Goal: Transaction & Acquisition: Purchase product/service

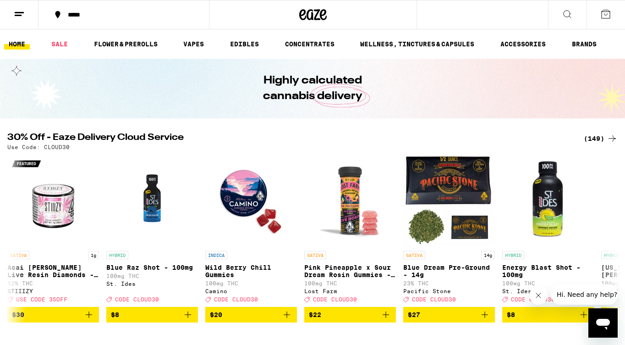
click at [67, 15] on div "*****" at bounding box center [129, 14] width 132 height 6
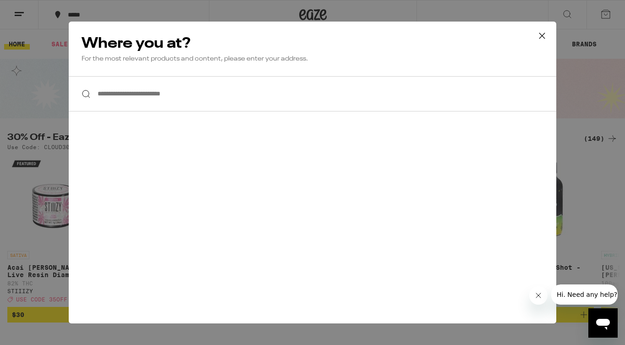
click at [172, 91] on input "**********" at bounding box center [313, 93] width 488 height 35
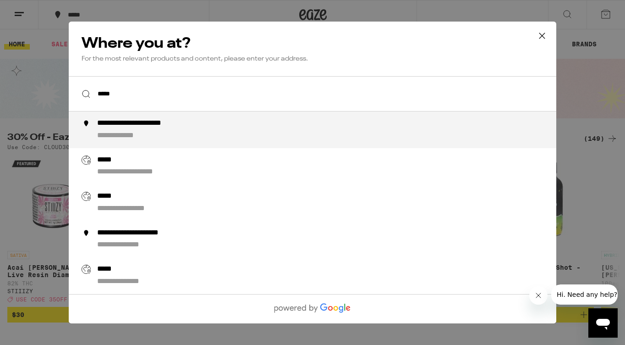
type input "**********"
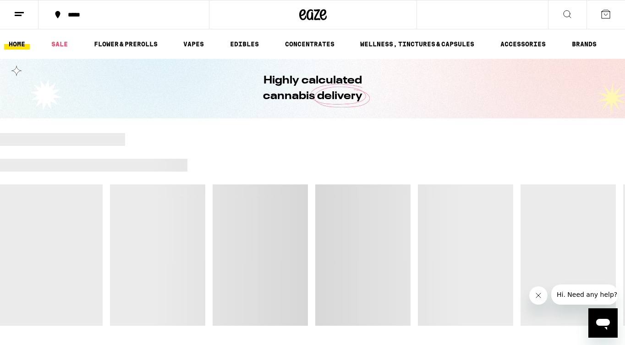
click at [76, 14] on div "*****" at bounding box center [129, 14] width 132 height 6
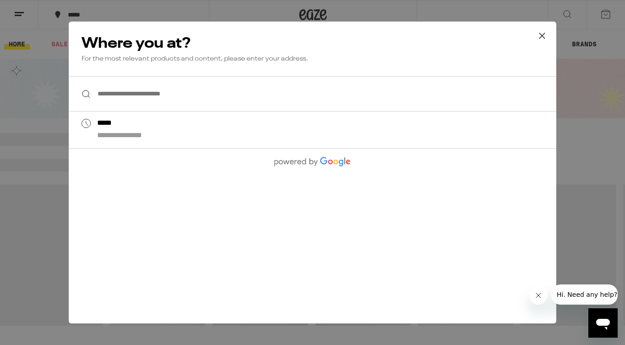
click at [171, 93] on input "**********" at bounding box center [313, 93] width 488 height 35
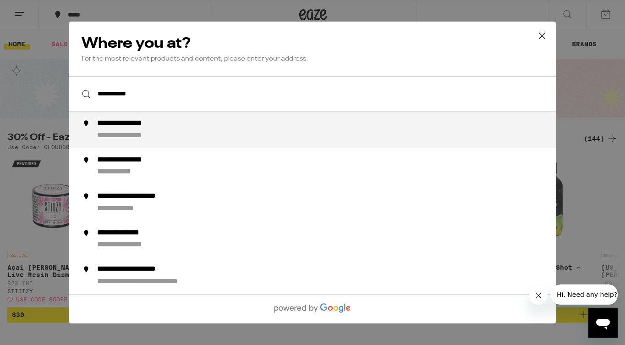
drag, startPoint x: 171, startPoint y: 93, endPoint x: 193, endPoint y: 129, distance: 42.4
click at [193, 129] on div "**********" at bounding box center [331, 130] width 468 height 22
type input "**********"
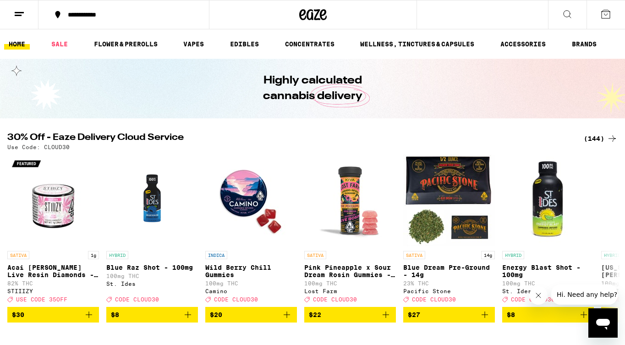
click at [595, 139] on div "(144)" at bounding box center [601, 138] width 34 height 11
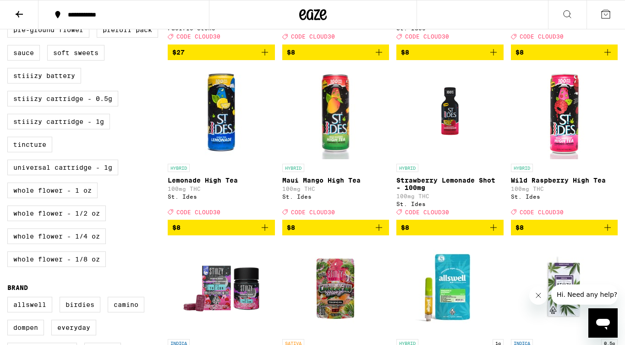
scroll to position [417, 0]
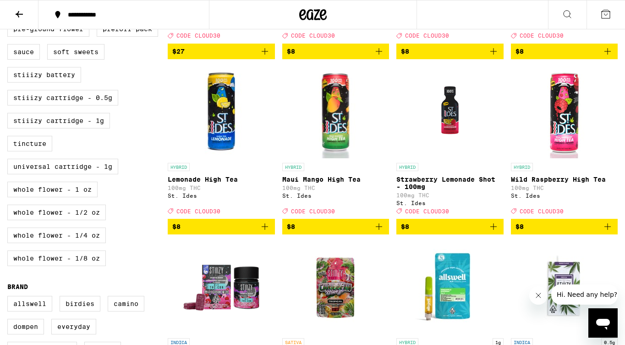
click at [495, 232] on icon "Add to bag" at bounding box center [493, 226] width 11 height 11
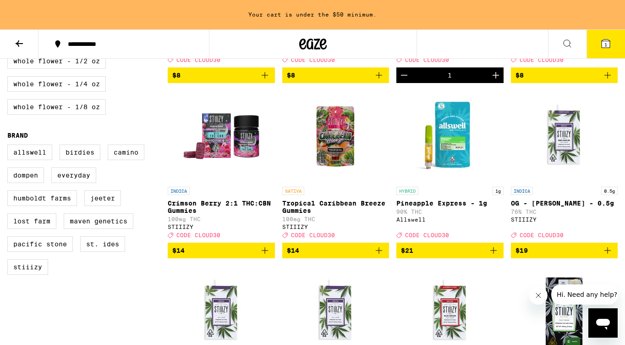
scroll to position [598, 0]
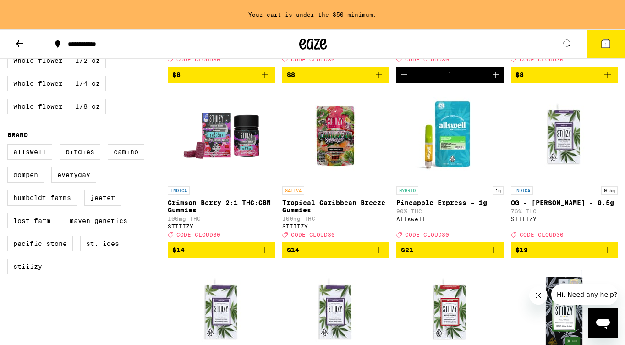
click at [495, 255] on icon "Add to bag" at bounding box center [493, 249] width 11 height 11
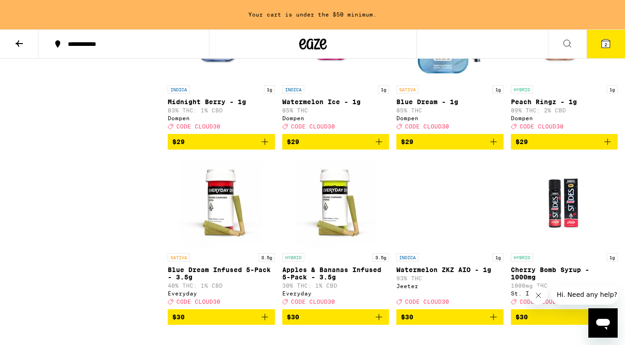
scroll to position [3328, 0]
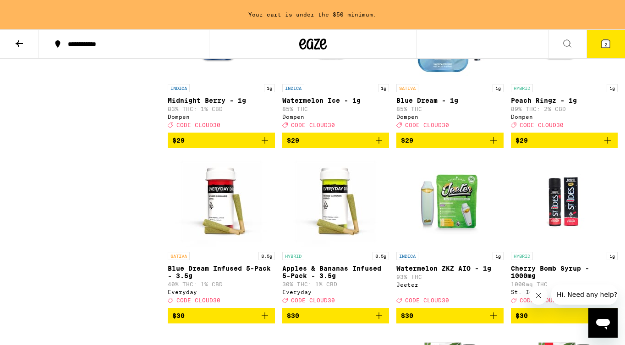
click at [493, 143] on icon "Add to bag" at bounding box center [493, 140] width 6 height 6
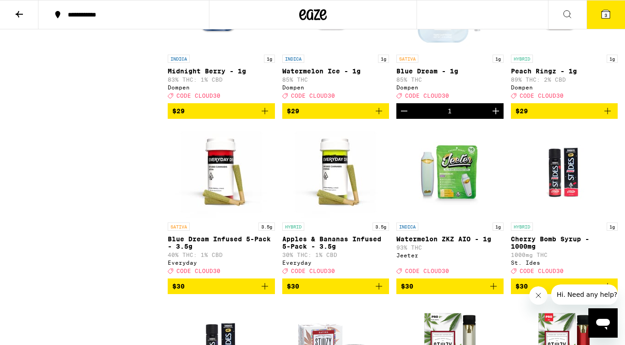
click at [606, 116] on icon "Add to bag" at bounding box center [607, 110] width 11 height 11
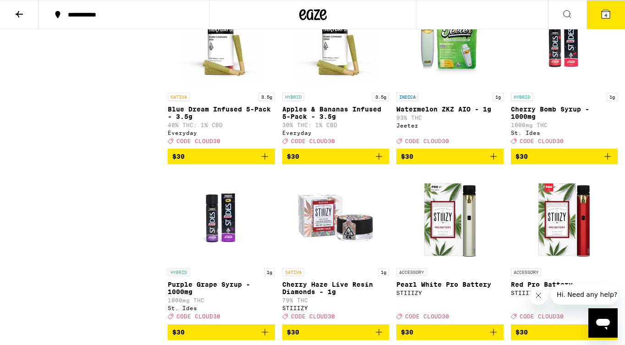
scroll to position [3457, 0]
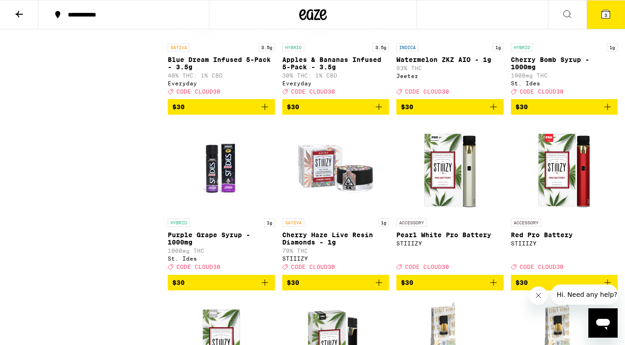
scroll to position [3513, 0]
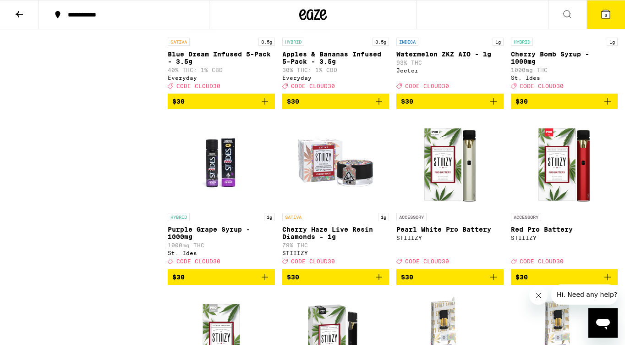
click at [605, 107] on icon "Add to bag" at bounding box center [607, 101] width 11 height 11
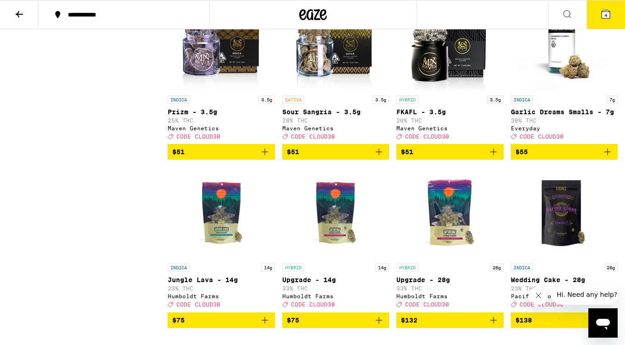
scroll to position [6083, 0]
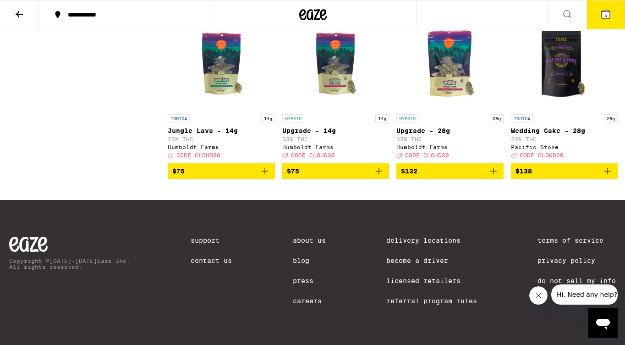
scroll to position [6318, 0]
click at [331, 110] on img "Open page for Upgrade - 14g from Humboldt Farms" at bounding box center [336, 64] width 92 height 92
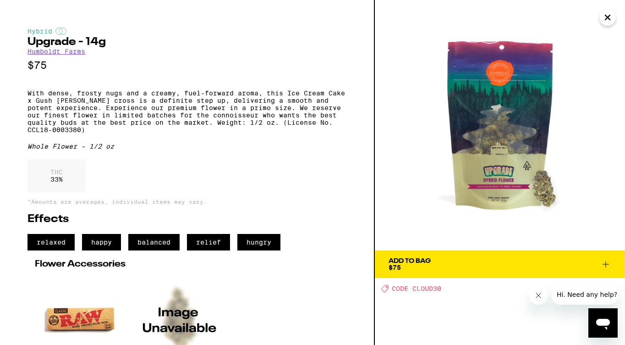
click at [424, 264] on div "Add To Bag" at bounding box center [410, 261] width 42 height 6
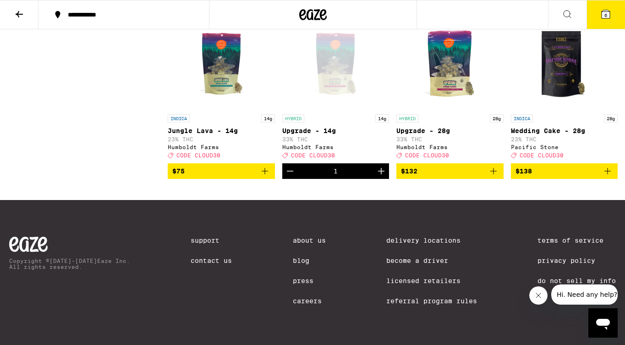
click at [609, 13] on icon at bounding box center [606, 14] width 8 height 8
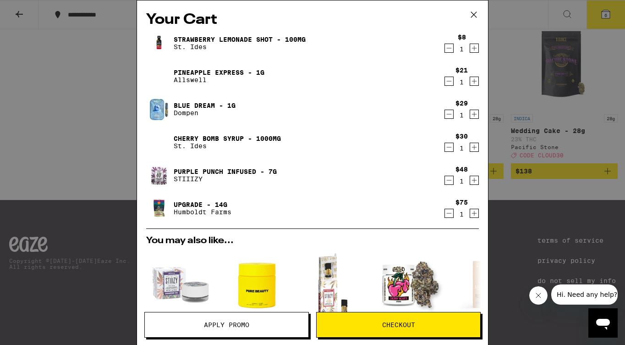
click at [451, 85] on icon "Decrement" at bounding box center [449, 81] width 8 height 11
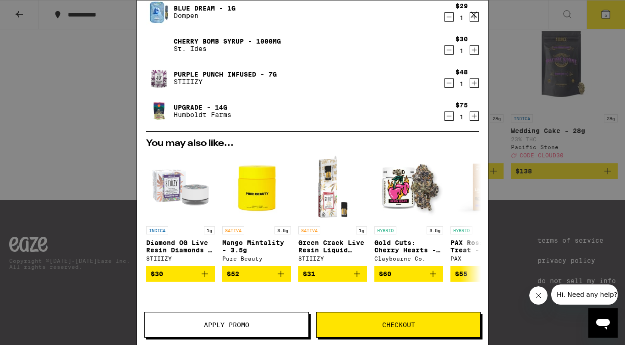
scroll to position [65, 0]
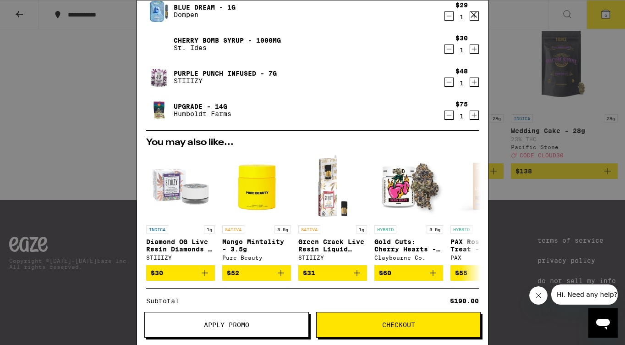
click at [89, 198] on div "Your Cart Strawberry Lemonade Shot - 100mg St. Ides $8 1 Blue Dream - 1g Dompen…" at bounding box center [312, 172] width 625 height 345
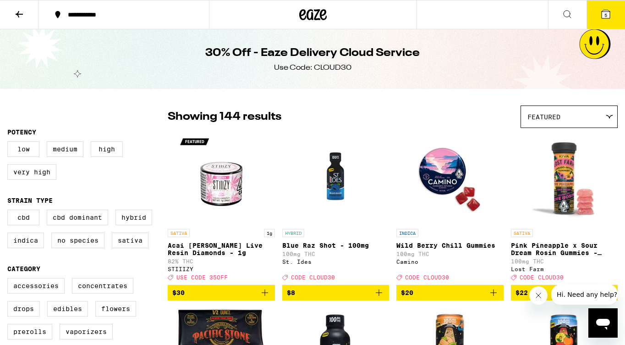
click at [598, 18] on button "5" at bounding box center [606, 14] width 39 height 28
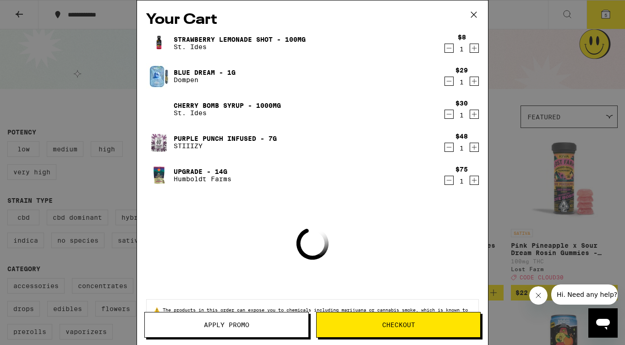
click at [215, 338] on div "Apply Promo Checkout" at bounding box center [312, 328] width 351 height 33
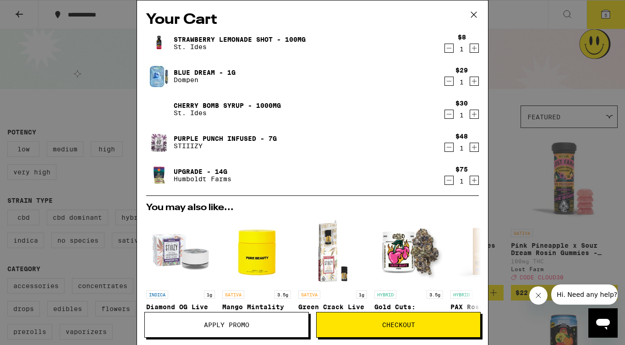
click at [215, 324] on span "Apply Promo" at bounding box center [226, 324] width 45 height 6
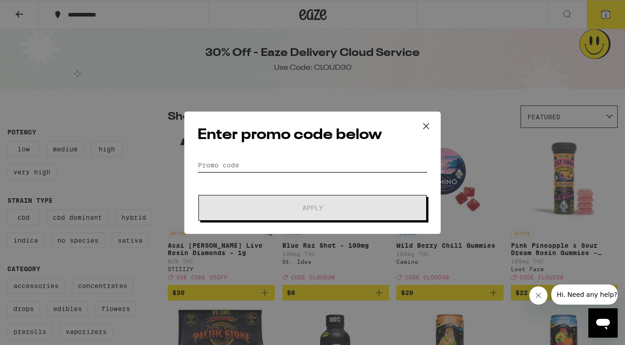
click at [248, 159] on input "Promo Code" at bounding box center [313, 165] width 230 height 14
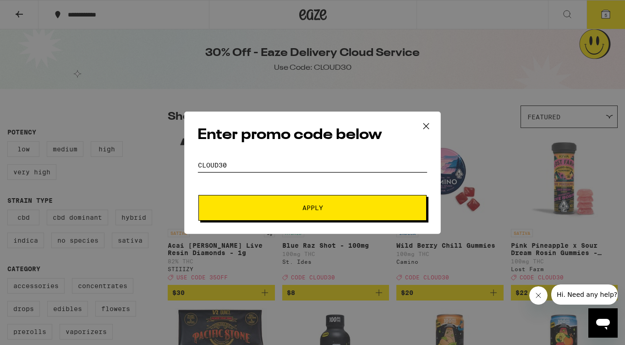
type input "CLOUD30"
click at [313, 207] on button "Apply" at bounding box center [312, 208] width 228 height 26
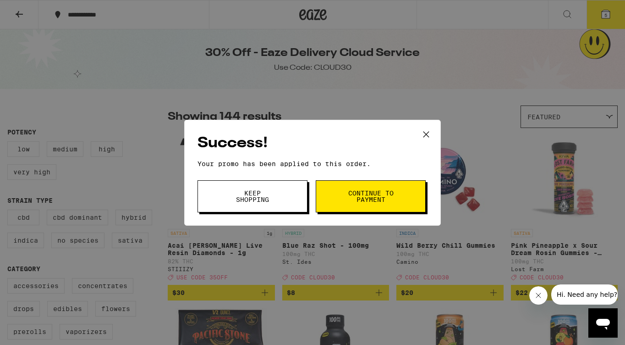
click at [345, 195] on button "Continue to payment" at bounding box center [371, 196] width 110 height 32
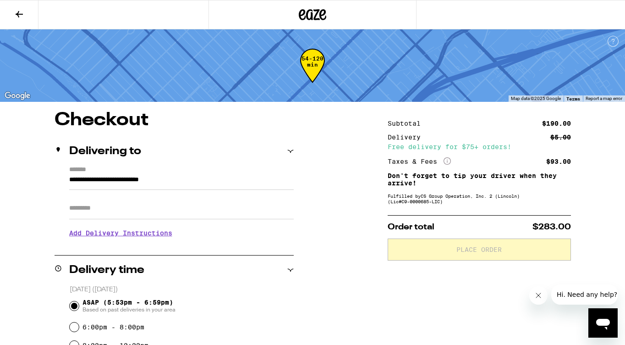
click at [233, 200] on input "Apt/Suite" at bounding box center [181, 208] width 225 height 22
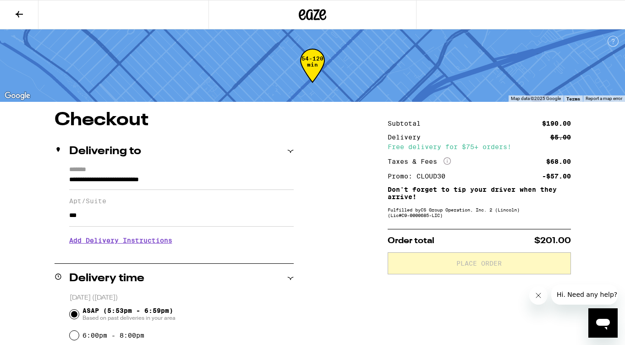
type input "***"
click at [162, 246] on h3 "Add Delivery Instructions" at bounding box center [181, 240] width 225 height 21
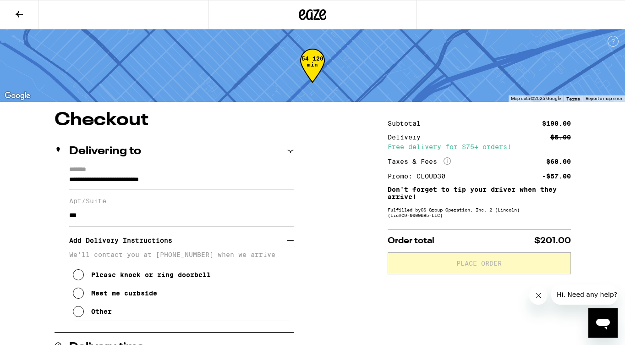
click at [160, 278] on div "Please knock or ring doorbell" at bounding box center [151, 274] width 120 height 7
click at [94, 320] on button "Other" at bounding box center [92, 311] width 39 height 18
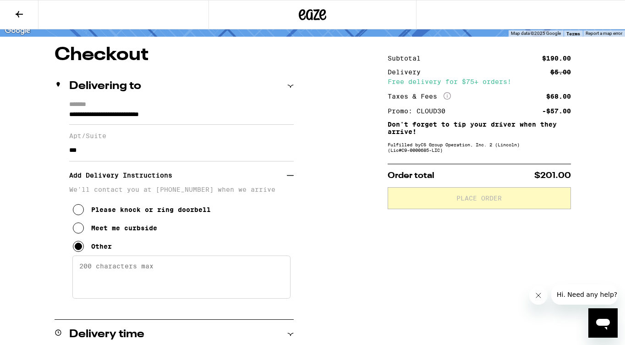
scroll to position [68, 0]
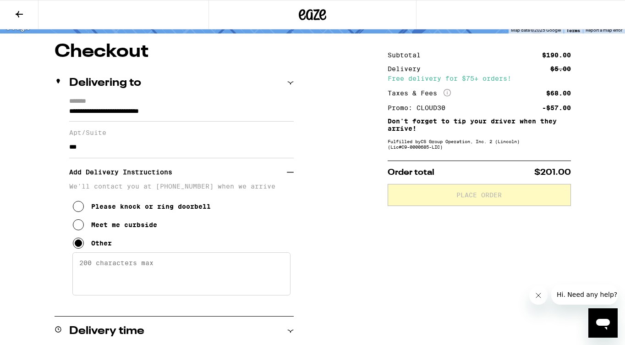
click at [119, 281] on textarea "Enter any other delivery instructions you want driver to know" at bounding box center [181, 273] width 218 height 43
type textarea "u"
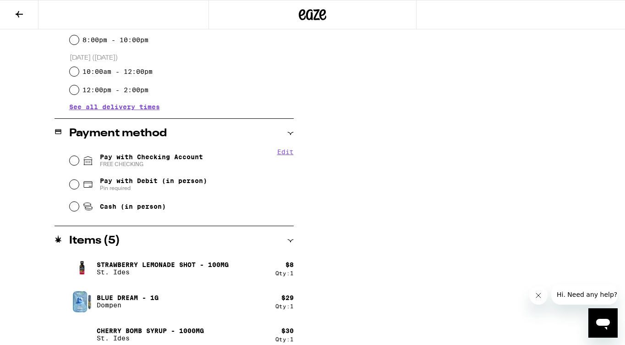
scroll to position [446, 0]
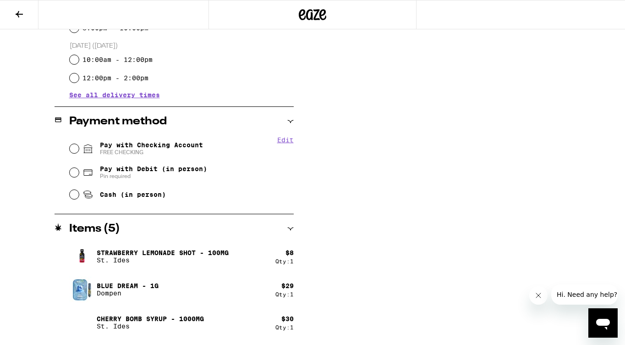
type textarea "park in the alley between [GEOGRAPHIC_DATA] and 14th. We are up the stairs clos…"
click at [158, 147] on span "Pay with Checking Account FREE CHECKING" at bounding box center [151, 148] width 103 height 15
click at [79, 147] on input "Pay with Checking Account FREE CHECKING" at bounding box center [74, 148] width 9 height 9
radio input "true"
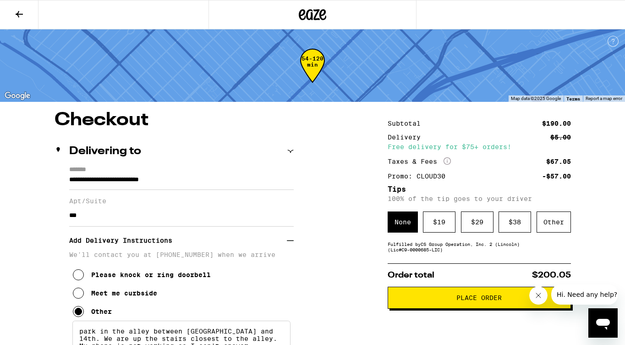
scroll to position [0, 0]
click at [302, 19] on icon at bounding box center [302, 14] width 7 height 11
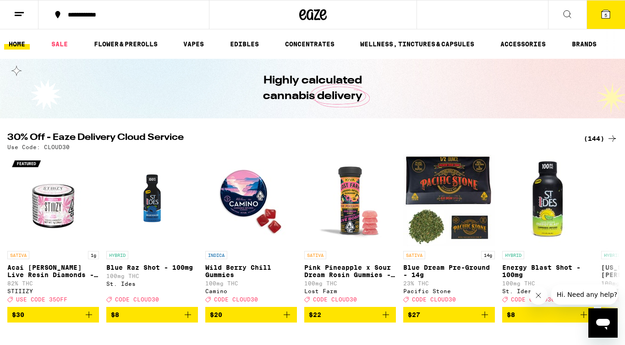
click at [606, 22] on button "5" at bounding box center [606, 14] width 39 height 28
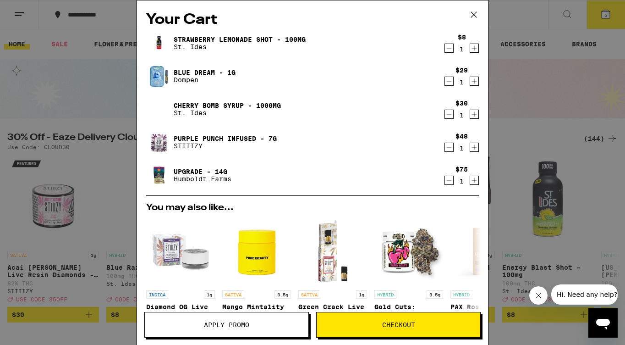
click at [448, 146] on icon "Decrement" at bounding box center [449, 147] width 8 height 11
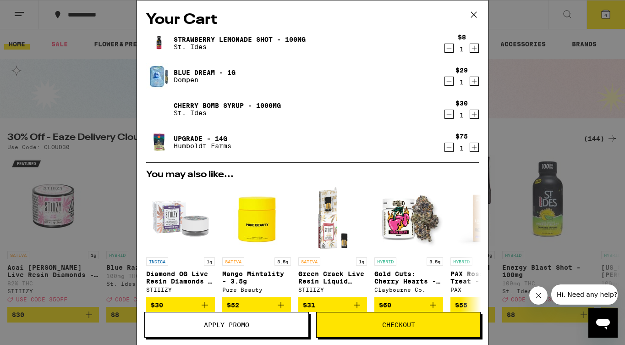
click at [448, 51] on icon "Decrement" at bounding box center [449, 48] width 8 height 11
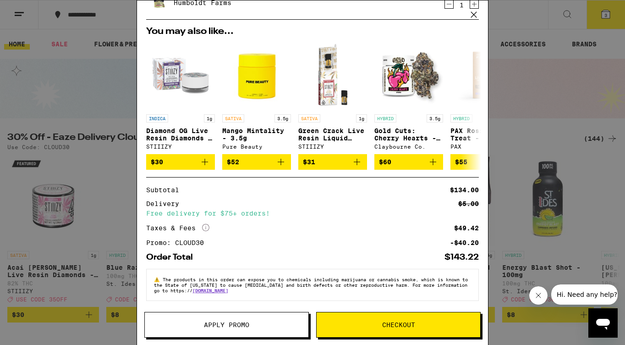
scroll to position [116, 0]
click at [341, 326] on span "Checkout" at bounding box center [399, 324] width 164 height 6
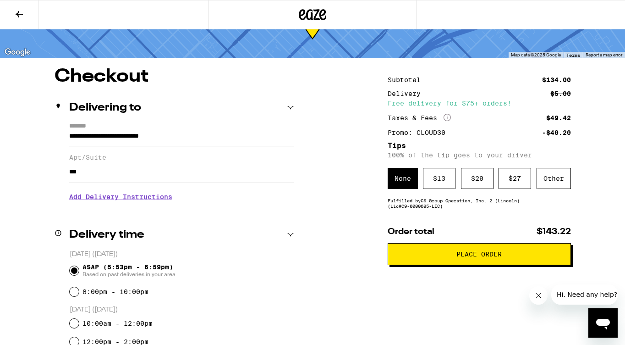
scroll to position [48, 0]
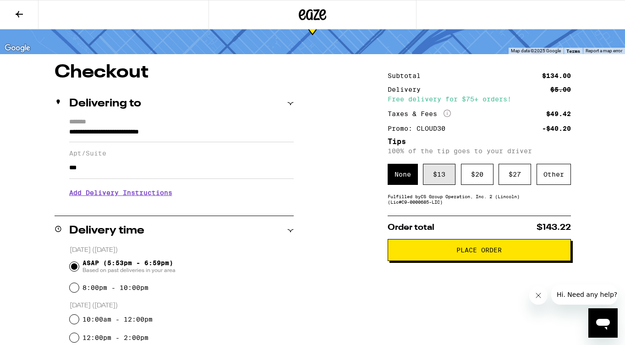
click at [441, 172] on div "$ 13" at bounding box center [439, 174] width 33 height 21
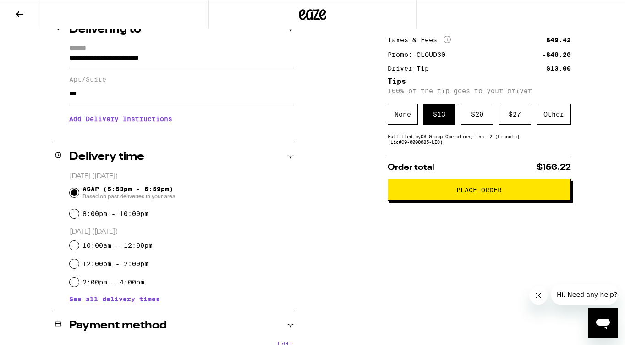
scroll to position [127, 0]
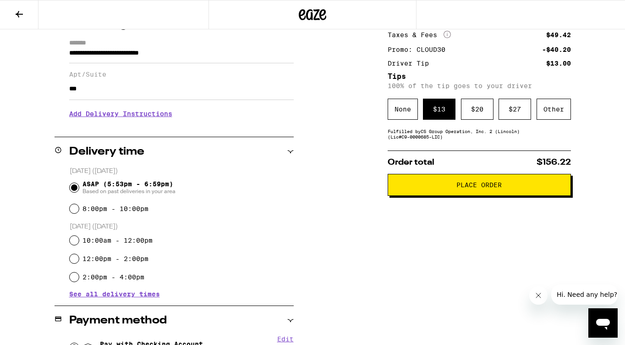
click at [161, 116] on h3 "Add Delivery Instructions" at bounding box center [181, 113] width 225 height 21
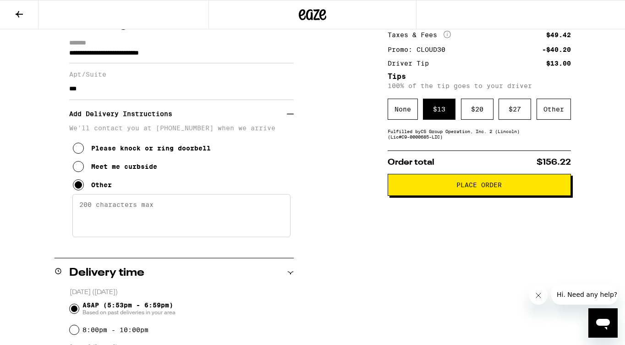
click at [179, 226] on textarea "Enter any other delivery instructions you want driver to know" at bounding box center [181, 215] width 218 height 43
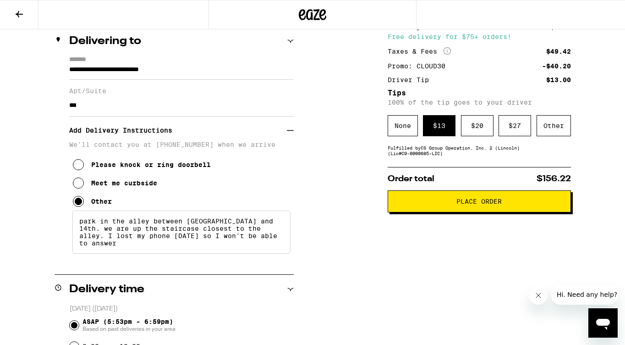
scroll to position [110, 0]
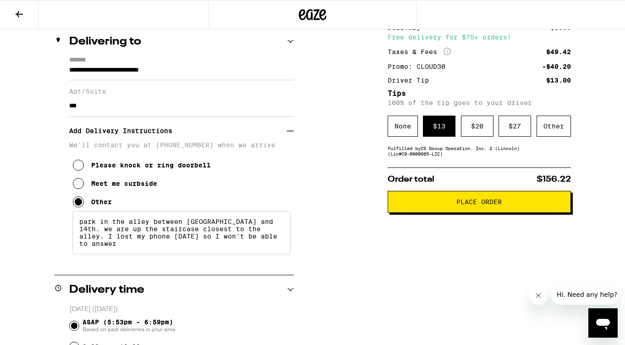
type textarea "park in the alley between [GEOGRAPHIC_DATA] and 14th. we are up the staircase c…"
click at [417, 205] on span "Place Order" at bounding box center [480, 201] width 168 height 6
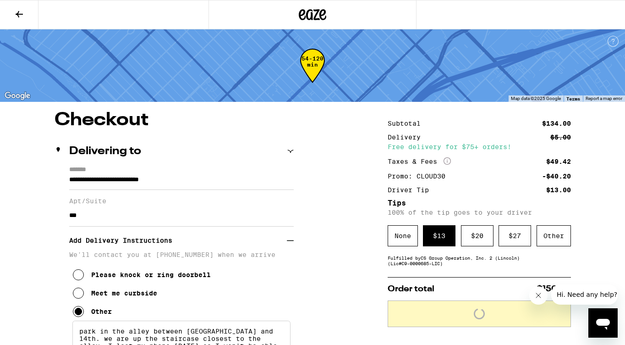
scroll to position [0, 0]
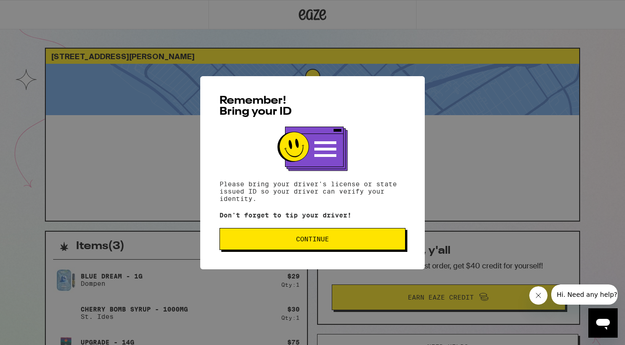
click at [334, 242] on span "Continue" at bounding box center [312, 239] width 171 height 6
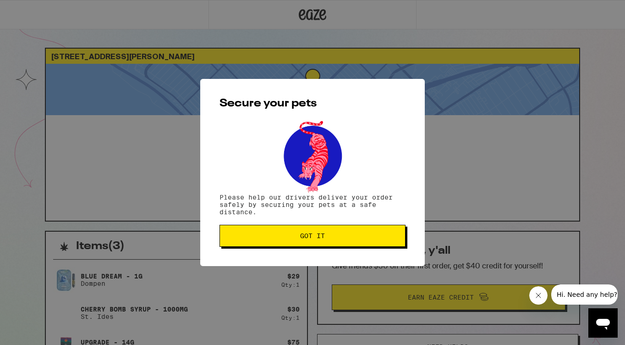
click at [334, 242] on button "Got it" at bounding box center [313, 236] width 186 height 22
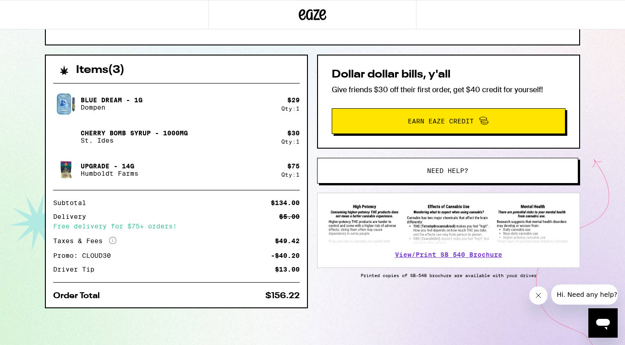
scroll to position [177, 0]
click at [333, 176] on button "Need help?" at bounding box center [447, 171] width 261 height 26
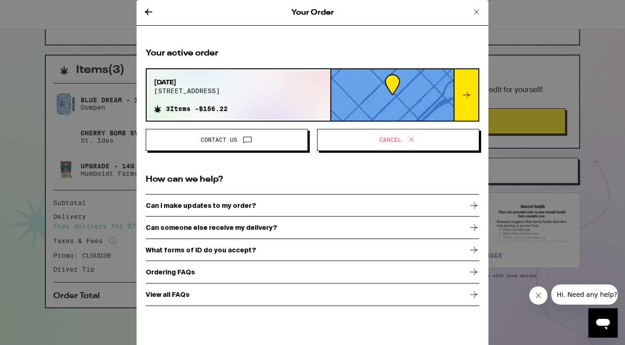
click at [363, 144] on span "Cancel" at bounding box center [398, 140] width 147 height 12
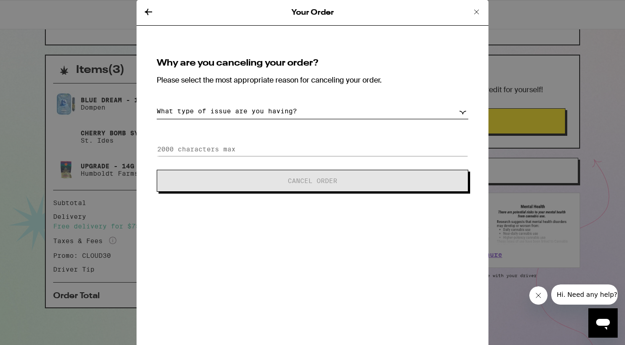
select select "change-order"
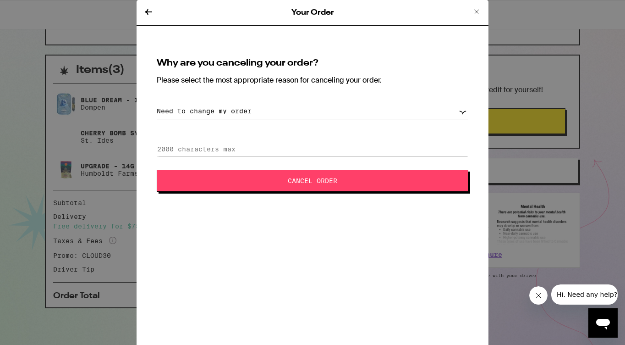
click at [226, 178] on span "Cancel Order" at bounding box center [312, 180] width 237 height 6
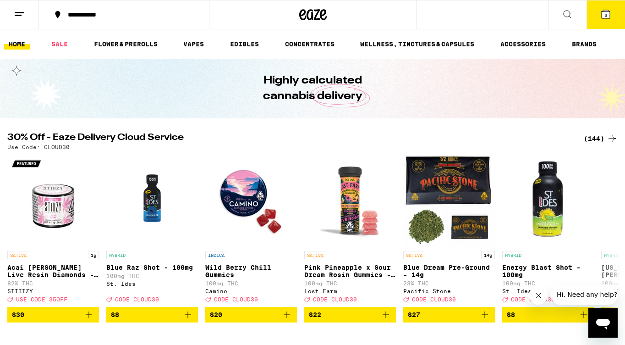
click at [611, 18] on icon at bounding box center [605, 14] width 11 height 11
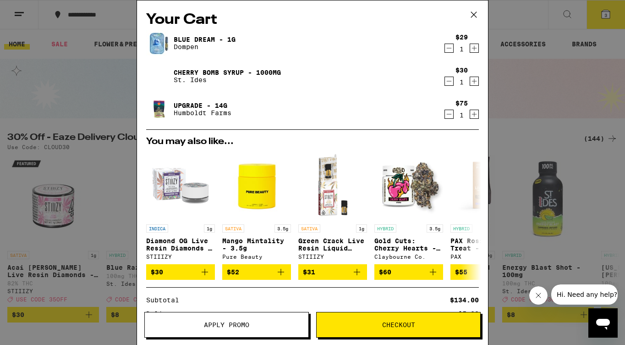
click at [448, 50] on icon "Decrement" at bounding box center [449, 48] width 8 height 11
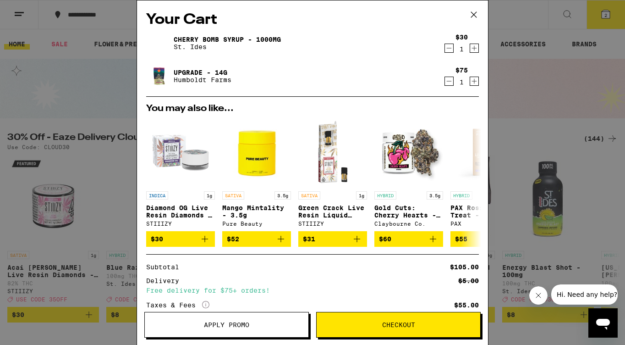
click at [448, 50] on icon "Decrement" at bounding box center [449, 48] width 8 height 11
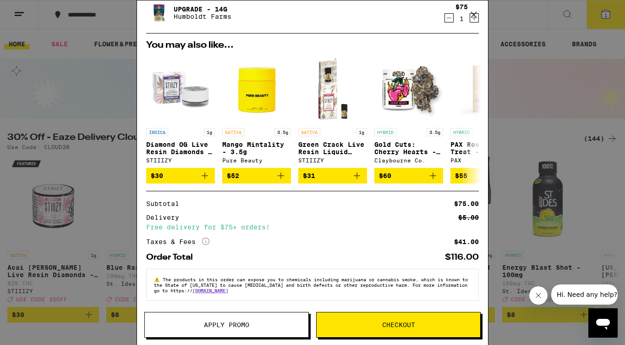
scroll to position [36, 0]
click at [261, 319] on button "Apply Promo" at bounding box center [226, 325] width 165 height 26
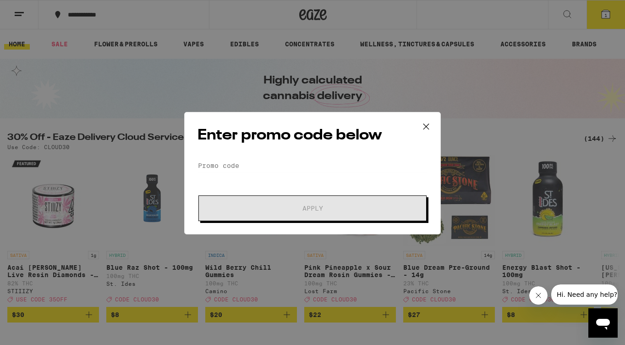
click at [343, 156] on div "Enter promo code below Promo Code Apply" at bounding box center [312, 172] width 257 height 122
click at [343, 166] on input "Promo Code" at bounding box center [313, 165] width 230 height 14
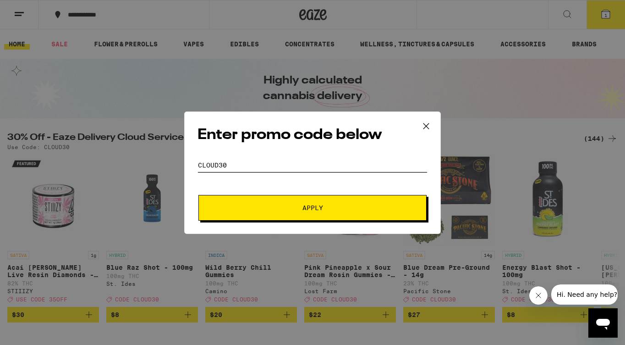
type input "cloud30"
click at [354, 208] on span "Apply" at bounding box center [312, 207] width 165 height 6
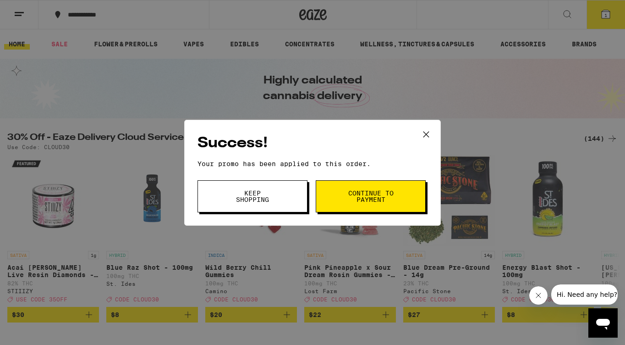
click at [287, 204] on button "Keep Shopping" at bounding box center [253, 196] width 110 height 32
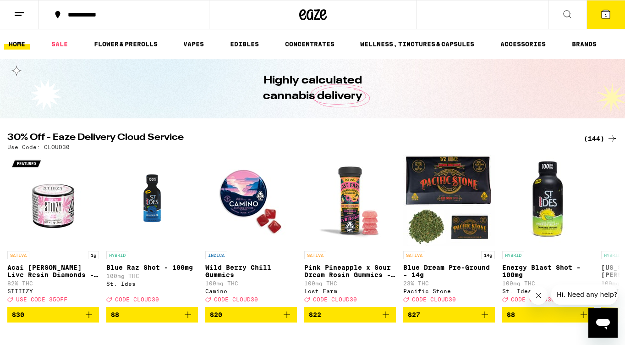
click at [606, 18] on icon at bounding box center [606, 14] width 8 height 8
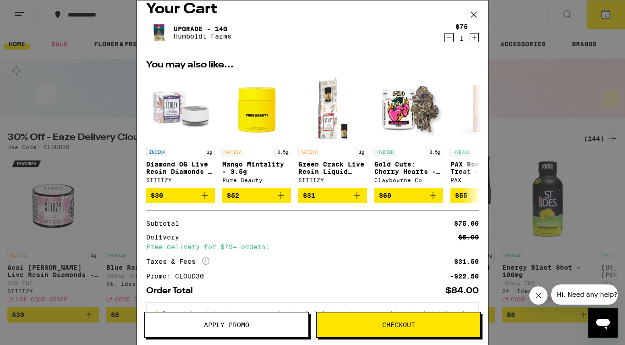
scroll to position [10, 0]
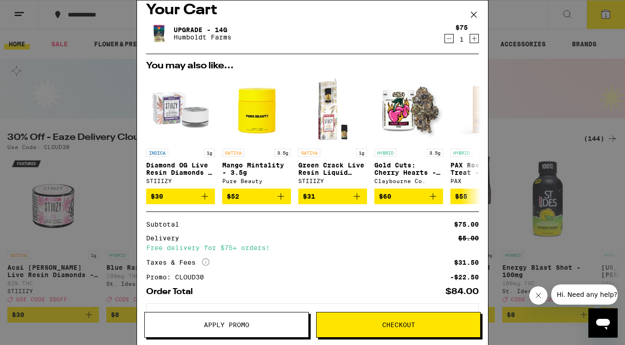
click at [110, 99] on div "Your Cart Upgrade - 14g Humboldt Farms $75 1 You may also like... INDICA 1g Dia…" at bounding box center [312, 172] width 625 height 345
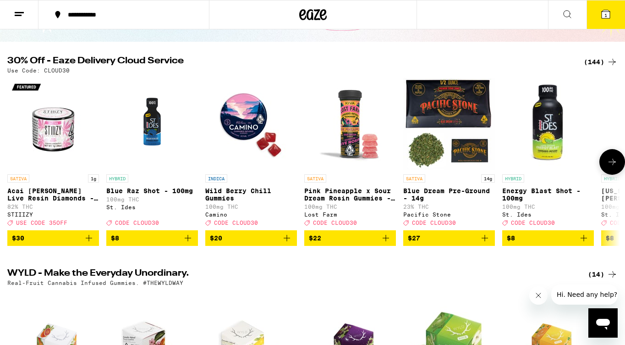
scroll to position [79, 0]
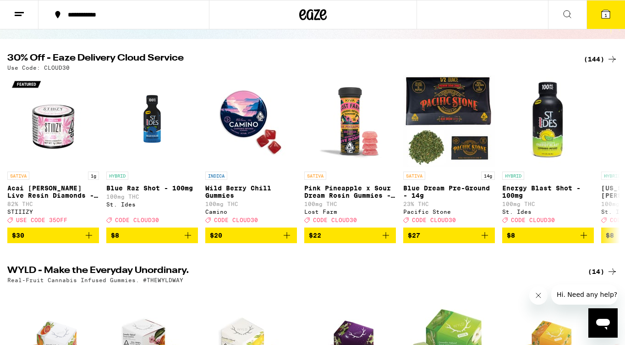
click at [618, 7] on button "1" at bounding box center [606, 14] width 39 height 28
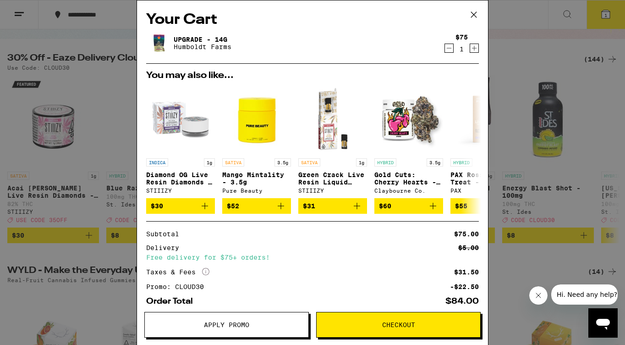
click at [475, 12] on icon at bounding box center [474, 15] width 14 height 14
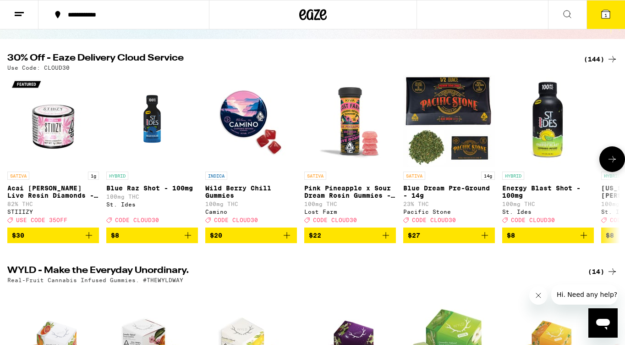
click at [93, 241] on icon "Add to bag" at bounding box center [88, 235] width 11 height 11
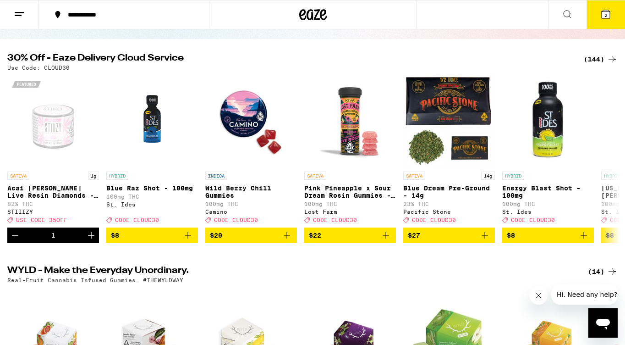
click at [605, 22] on button "2" at bounding box center [606, 14] width 39 height 28
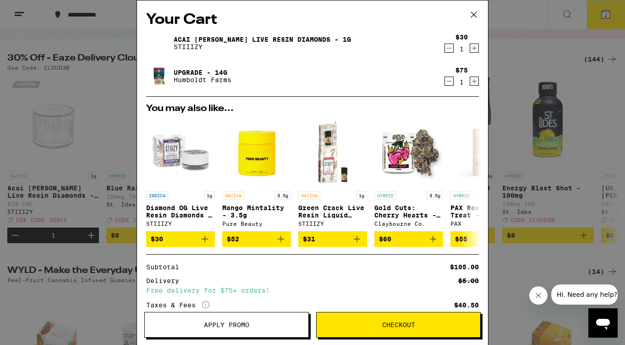
click at [193, 322] on span "Apply Promo" at bounding box center [227, 324] width 164 height 6
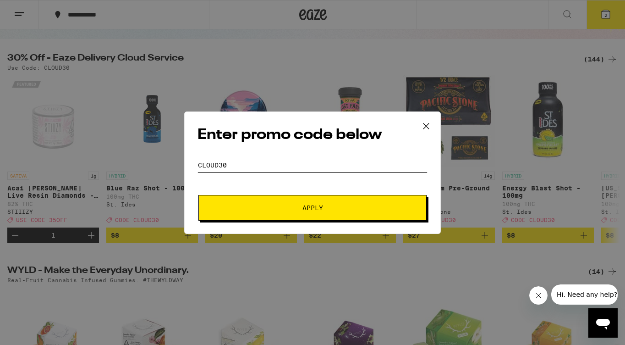
click at [248, 167] on input "cloud30" at bounding box center [313, 165] width 230 height 14
type input "35off"
click at [261, 204] on button "Apply" at bounding box center [312, 208] width 228 height 26
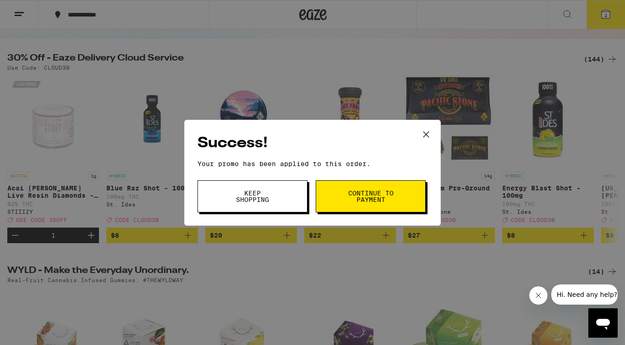
click at [278, 204] on button "Keep Shopping" at bounding box center [253, 196] width 110 height 32
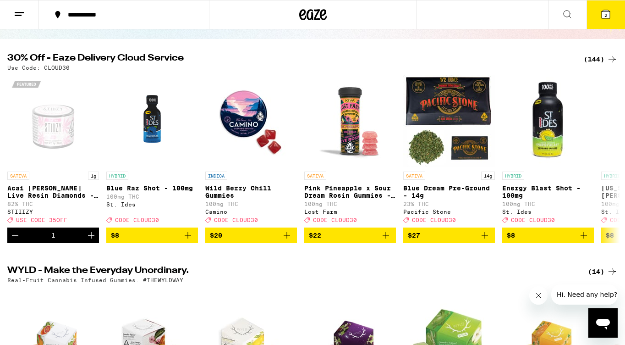
click at [616, 14] on button "2" at bounding box center [606, 14] width 39 height 28
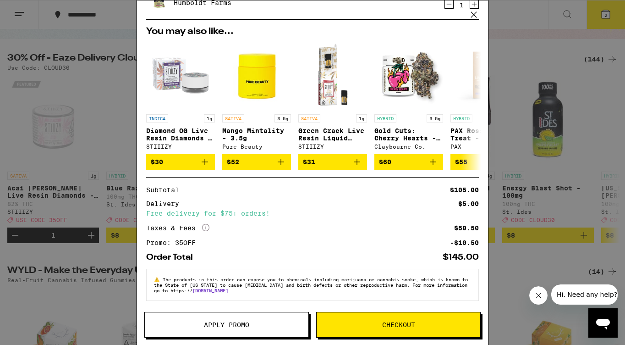
scroll to position [83, 0]
click at [245, 326] on span "Apply Promo" at bounding box center [226, 324] width 45 height 6
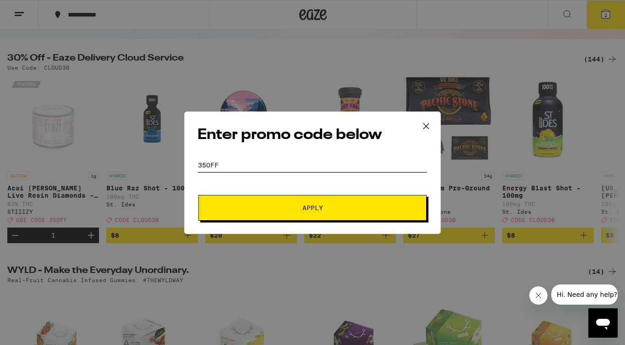
click at [270, 161] on input "35off" at bounding box center [313, 165] width 230 height 14
type input "cloud30"
click at [289, 237] on div "Enter promo code below Promo Code cloud30 Apply" at bounding box center [312, 172] width 625 height 345
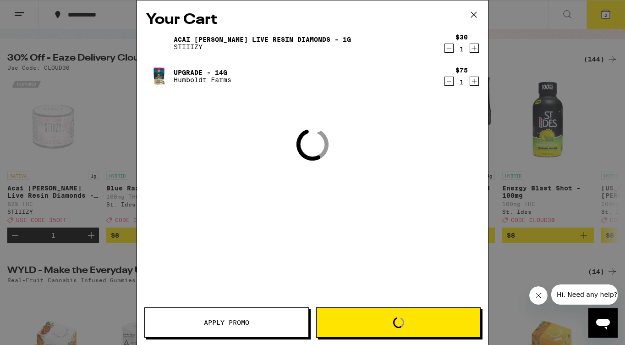
click at [289, 215] on div "Your Cart Acai Berry Live Resin Diamonds - 1g STIIIZY $30 1 Upgrade - 14g Humbo…" at bounding box center [312, 158] width 351 height 317
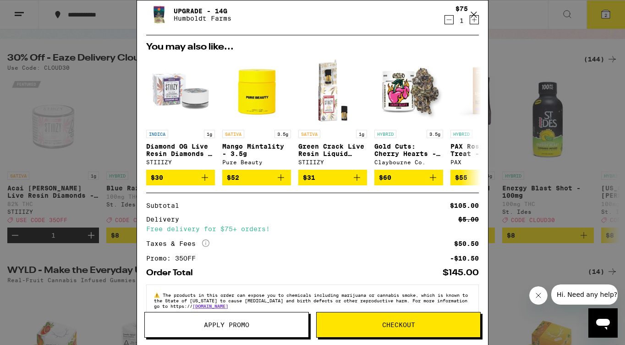
scroll to position [66, 0]
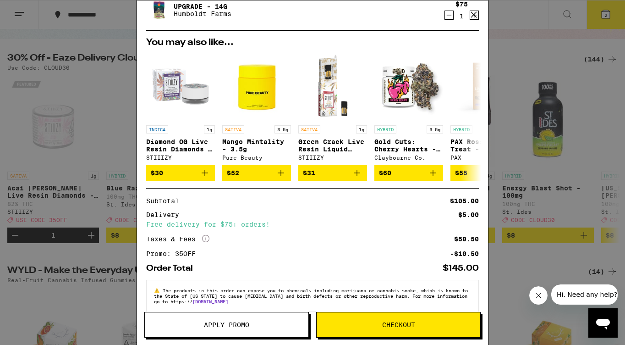
click at [226, 322] on span "Apply Promo" at bounding box center [226, 324] width 45 height 6
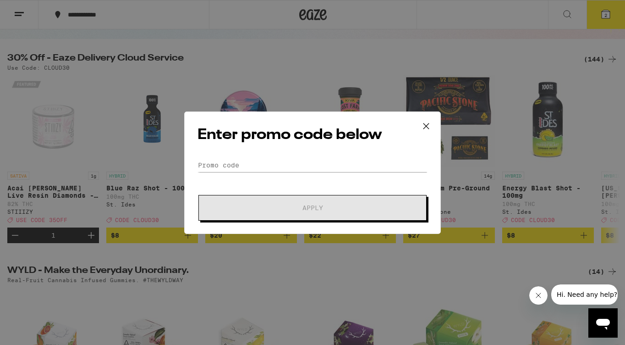
click at [269, 175] on form "Promo Code Apply" at bounding box center [313, 189] width 230 height 62
click at [275, 165] on input "Promo Code" at bounding box center [313, 165] width 230 height 14
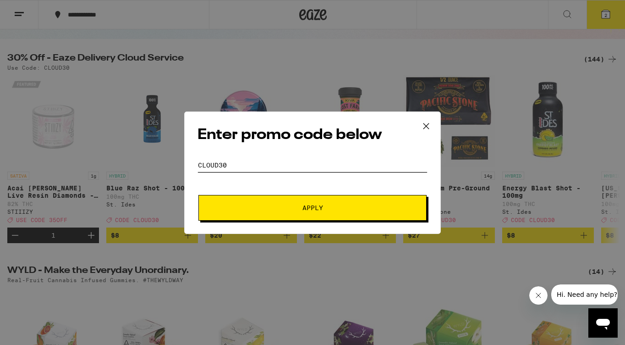
type input "cloud30"
click at [281, 204] on span "Apply" at bounding box center [312, 207] width 165 height 6
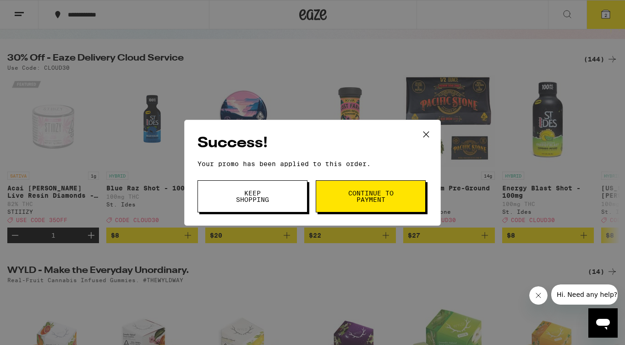
click at [281, 205] on button "Keep Shopping" at bounding box center [253, 196] width 110 height 32
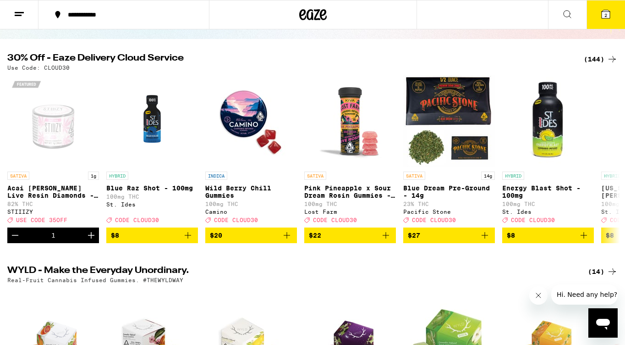
click at [597, 14] on button "2" at bounding box center [606, 14] width 39 height 28
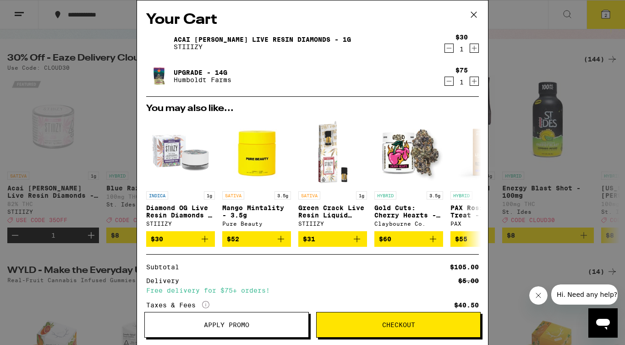
click at [451, 48] on icon "Decrement" at bounding box center [449, 48] width 5 height 0
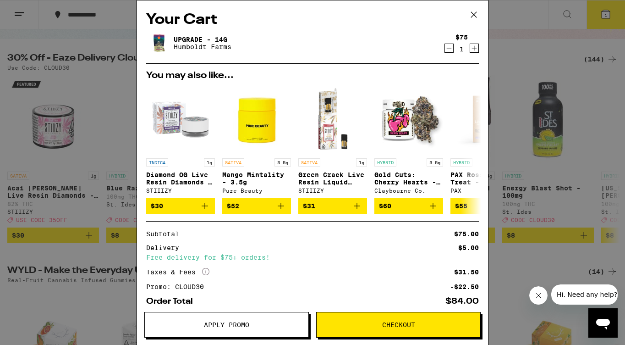
click at [526, 78] on div "Your Cart Upgrade - 14g Humboldt Farms $75 1 You may also like... INDICA 1g Dia…" at bounding box center [312, 172] width 625 height 345
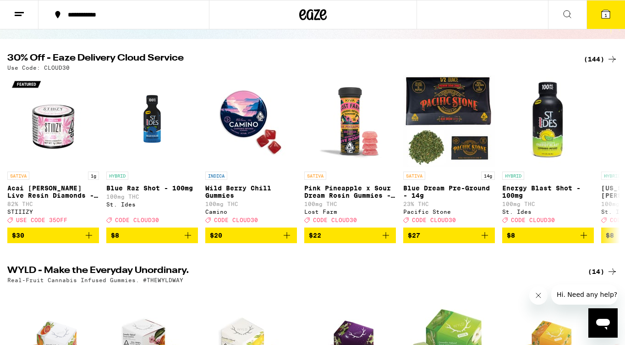
click at [594, 58] on div "(144)" at bounding box center [601, 59] width 34 height 11
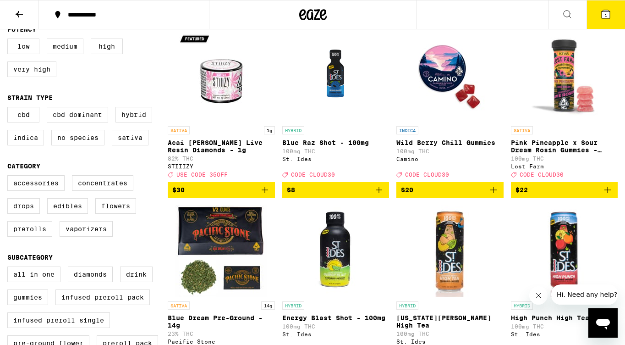
scroll to position [103, 0]
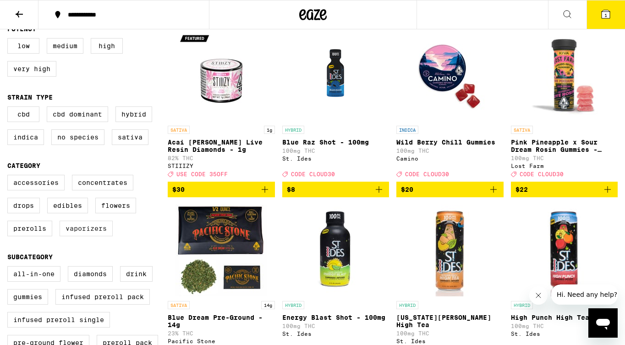
click at [81, 233] on label "Vaporizers" at bounding box center [86, 228] width 53 height 16
click at [10, 176] on input "Vaporizers" at bounding box center [9, 176] width 0 height 0
checkbox input "true"
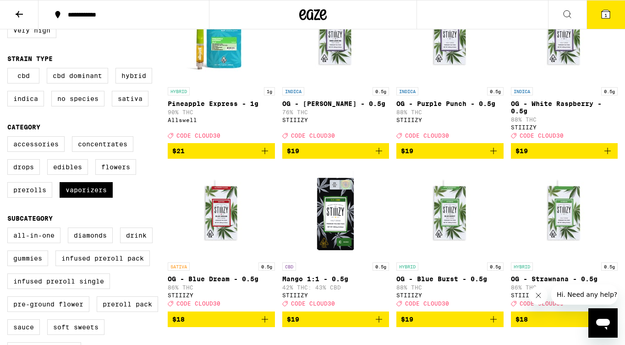
scroll to position [144, 0]
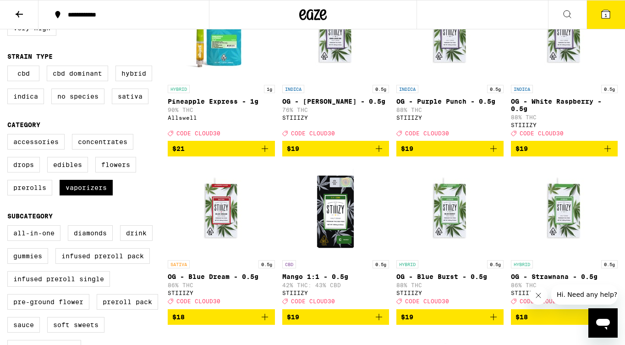
click at [265, 154] on icon "Add to bag" at bounding box center [264, 148] width 11 height 11
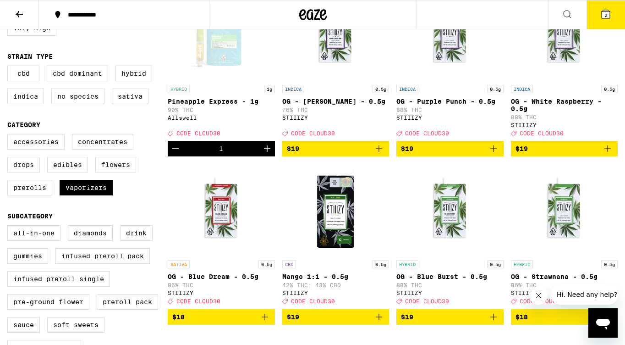
click at [606, 15] on span "2" at bounding box center [606, 15] width 3 height 6
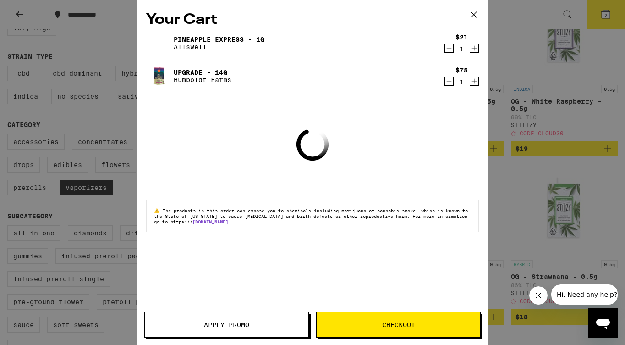
click at [370, 329] on button "Checkout" at bounding box center [398, 325] width 165 height 26
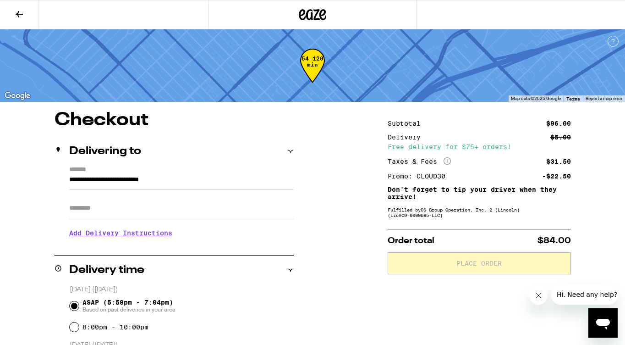
click at [186, 215] on input "Apt/Suite" at bounding box center [181, 208] width 225 height 22
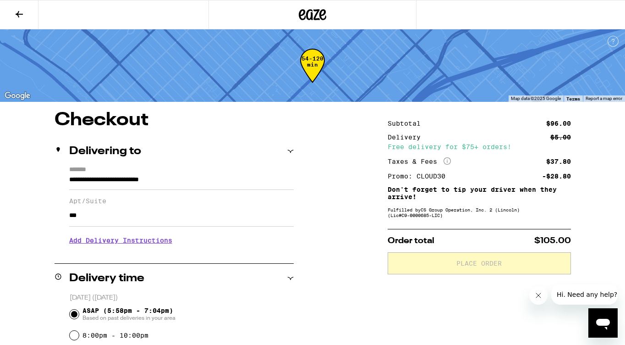
type input "***"
click at [158, 260] on div "**********" at bounding box center [174, 214] width 239 height 97
click at [143, 249] on h3 "Add Delivery Instructions" at bounding box center [181, 240] width 225 height 21
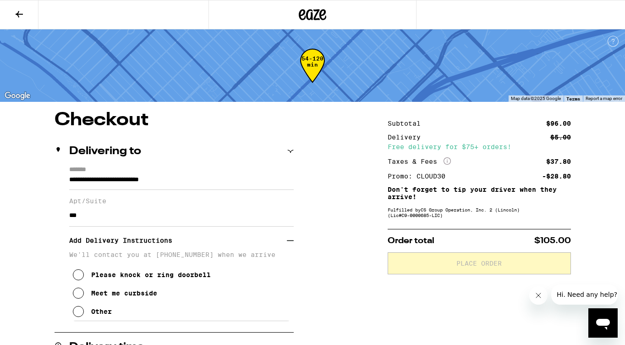
click at [98, 315] on div "Other" at bounding box center [101, 311] width 21 height 7
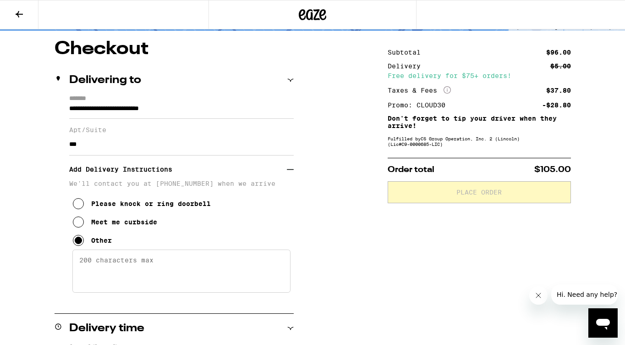
scroll to position [89, 0]
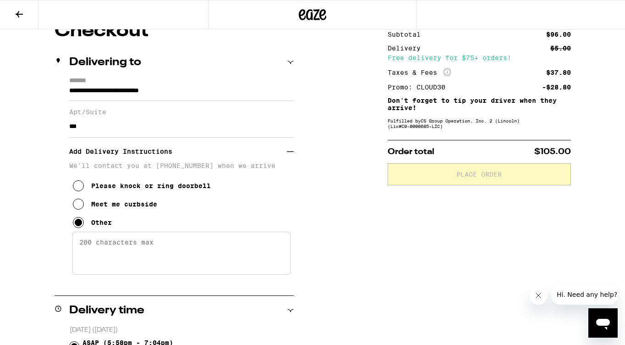
click at [120, 258] on textarea "Enter any other delivery instructions you want driver to know" at bounding box center [181, 252] width 218 height 43
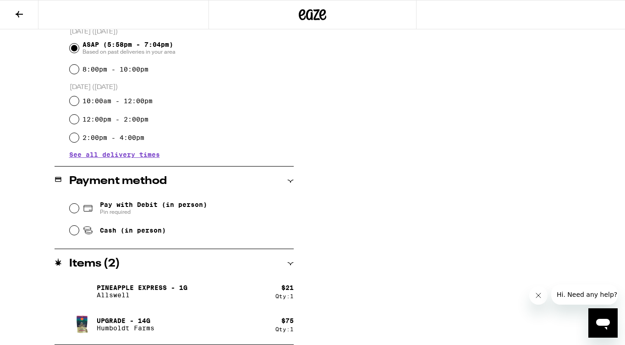
scroll to position [387, 0]
type textarea "We are up the staircase closest to the alley between Euclid and 14th. It's easi…"
click at [158, 206] on span "Pay with Debit (in person)" at bounding box center [153, 204] width 107 height 7
click at [79, 206] on input "Pay with Debit (in person) Pin required" at bounding box center [74, 208] width 9 height 9
radio input "true"
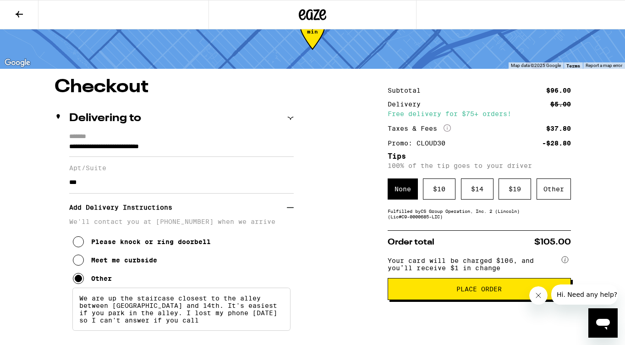
scroll to position [33, 0]
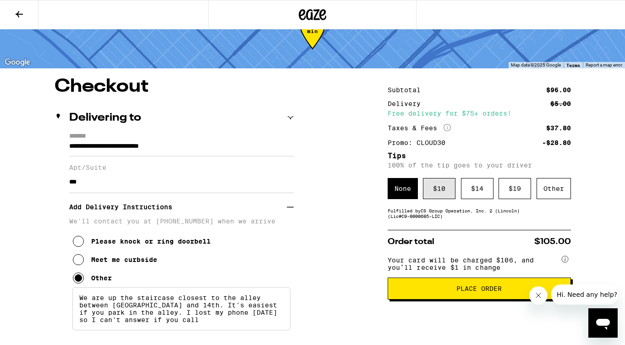
click at [437, 198] on div "$ 10" at bounding box center [439, 188] width 33 height 21
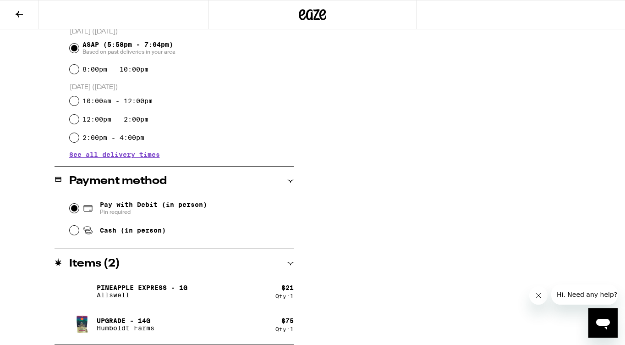
scroll to position [387, 0]
click at [207, 187] on div "Payment method" at bounding box center [174, 180] width 239 height 29
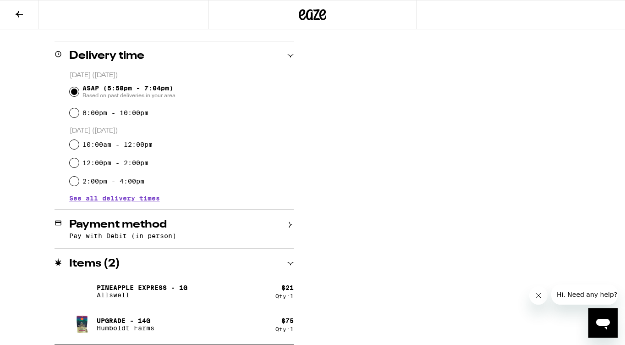
click at [202, 220] on div "Payment method" at bounding box center [174, 224] width 239 height 11
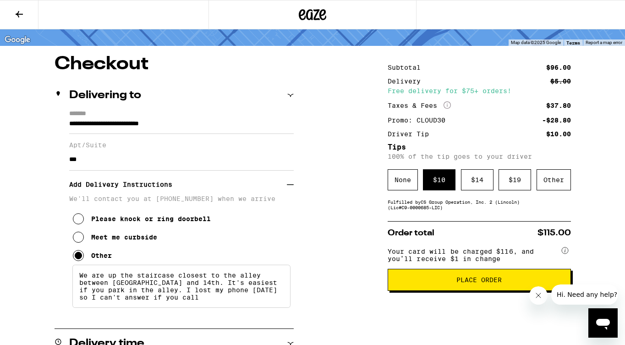
scroll to position [57, 0]
